Goal: Navigation & Orientation: Find specific page/section

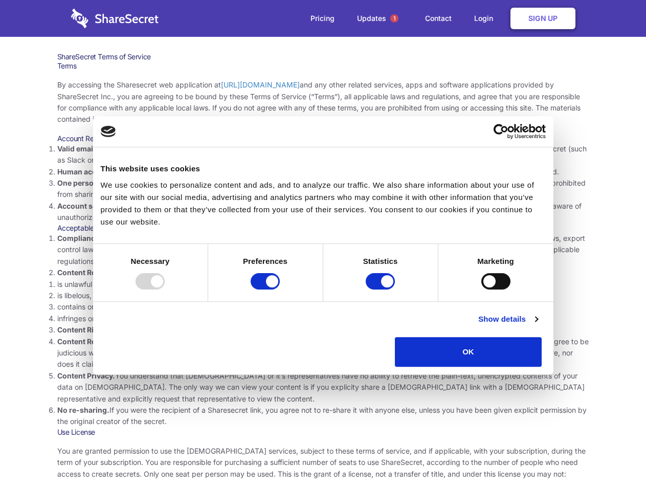
click at [323, 245] on li "Compliance with local laws and regulations. Your use of the Sharesecret must no…" at bounding box center [323, 250] width 532 height 34
click at [165, 289] on div at bounding box center [149, 281] width 29 height 16
click at [280, 289] on input "Preferences" at bounding box center [264, 281] width 29 height 16
checkbox input "false"
click at [381, 289] on input "Statistics" at bounding box center [380, 281] width 29 height 16
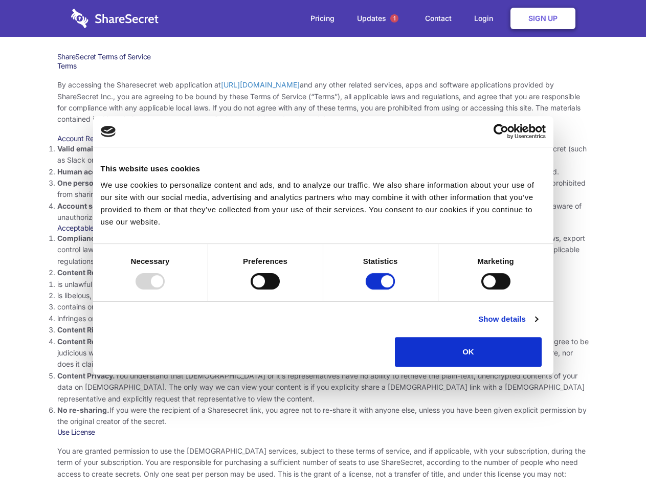
checkbox input "false"
click at [481, 289] on input "Marketing" at bounding box center [495, 281] width 29 height 16
checkbox input "true"
click at [537, 325] on link "Show details" at bounding box center [507, 319] width 59 height 12
click at [0, 0] on li "Necessary 7 Necessary cookies help make a website usable by enabling basic func…" at bounding box center [0, 0] width 0 height 0
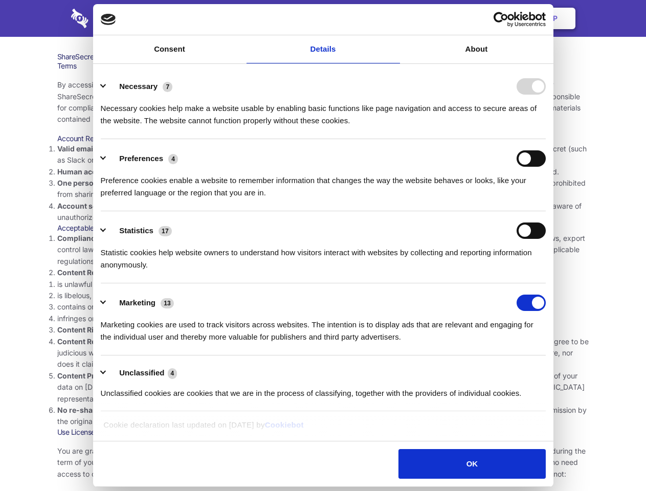
click at [394, 18] on span "1" at bounding box center [394, 18] width 8 height 8
